Goal: Information Seeking & Learning: Learn about a topic

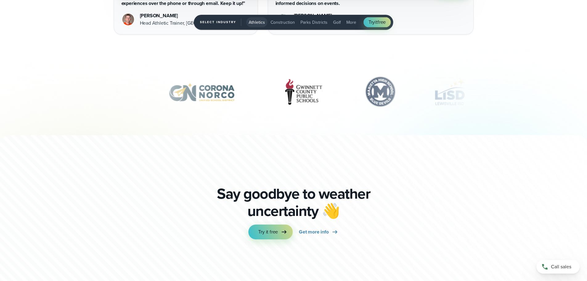
scroll to position [2162, 0]
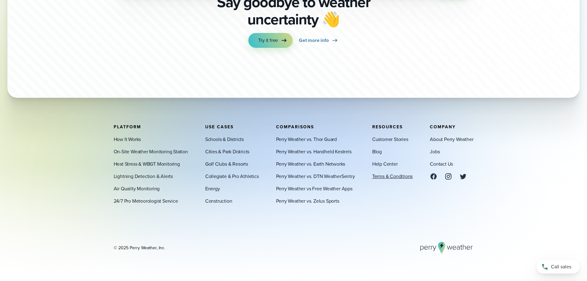
click at [383, 175] on link "Terms & Conditions" at bounding box center [392, 175] width 40 height 7
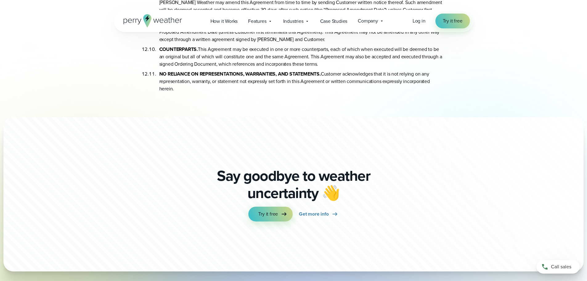
scroll to position [3596, 0]
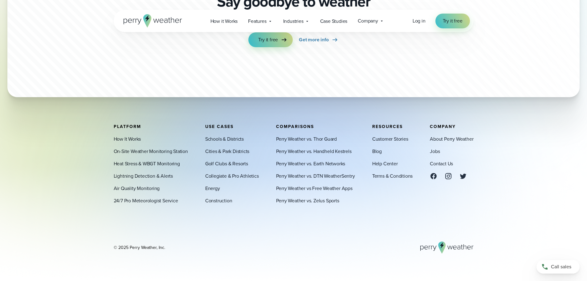
click at [143, 246] on div "© 2025 Perry Weather, Inc." at bounding box center [139, 247] width 51 height 6
drag, startPoint x: 129, startPoint y: 246, endPoint x: 111, endPoint y: 247, distance: 17.6
click at [126, 247] on div "© 2025 Perry Weather, Inc." at bounding box center [139, 247] width 51 height 6
drag, startPoint x: 111, startPoint y: 247, endPoint x: 462, endPoint y: 250, distance: 350.8
click at [114, 247] on div "Platform How It Works On-Site Weather Monitoring Station Heat Stress & WBGT Mon…" at bounding box center [294, 188] width 444 height 129
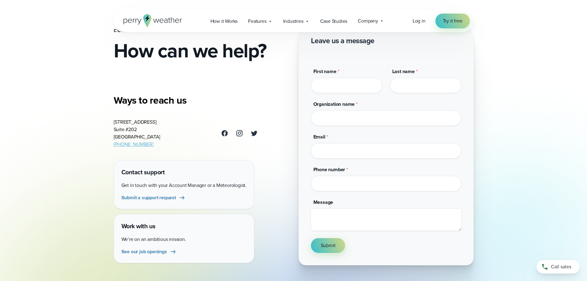
scroll to position [185, 0]
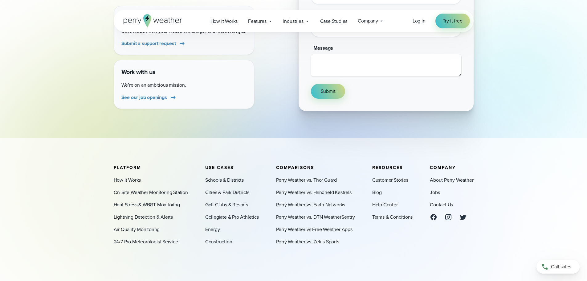
click at [453, 182] on link "About Perry Weather" at bounding box center [451, 179] width 43 height 7
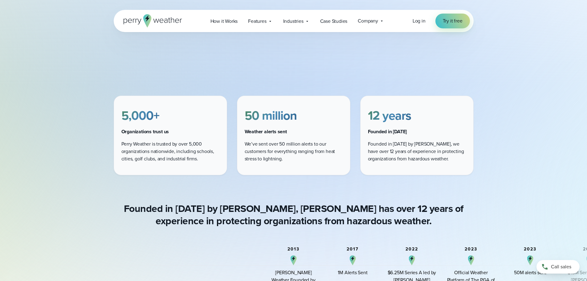
scroll to position [431, 0]
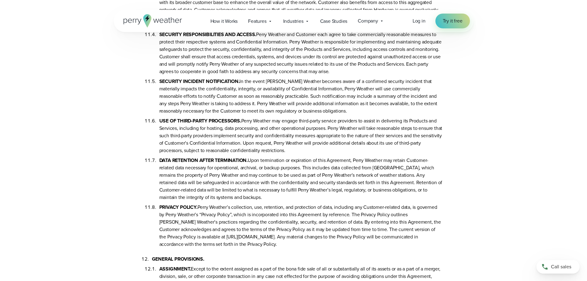
scroll to position [2803, 0]
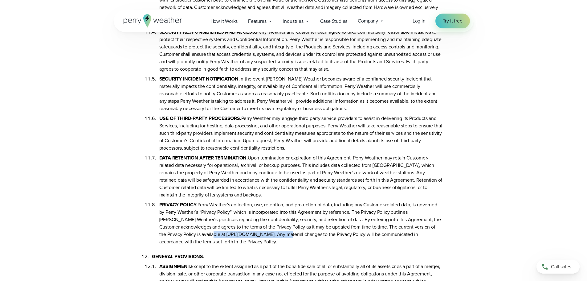
drag, startPoint x: 253, startPoint y: 242, endPoint x: 184, endPoint y: 244, distance: 69.9
click at [184, 244] on li "PRIVACY POLICY. Perry Weather’s collection, use, retention, and protection of d…" at bounding box center [300, 221] width 283 height 47
copy li "[URL][DOMAIN_NAME]"
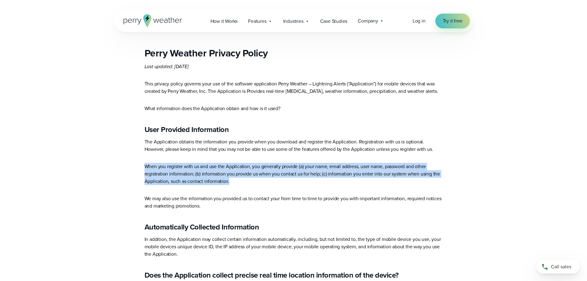
drag, startPoint x: 237, startPoint y: 181, endPoint x: 144, endPoint y: 169, distance: 92.9
click at [144, 169] on p "When you register with us and use the Application, you generally provide (a) yo…" at bounding box center [293, 174] width 298 height 22
copy p "When you register with us and use the Application, you generally provide (a) yo…"
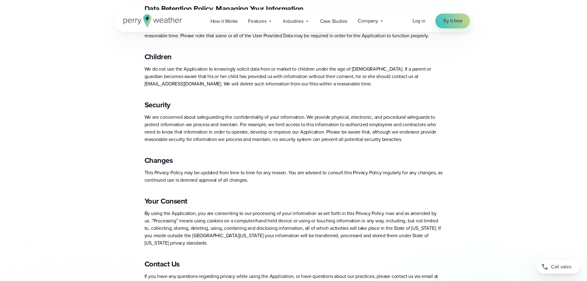
scroll to position [554, 0]
